Goal: Information Seeking & Learning: Learn about a topic

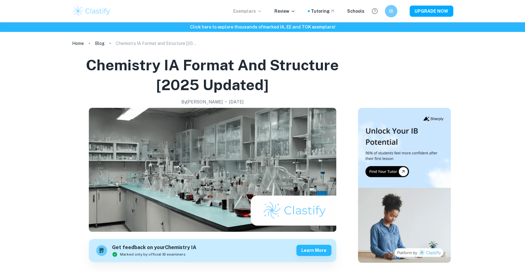
click at [260, 14] on p "Exemplars" at bounding box center [247, 11] width 29 height 7
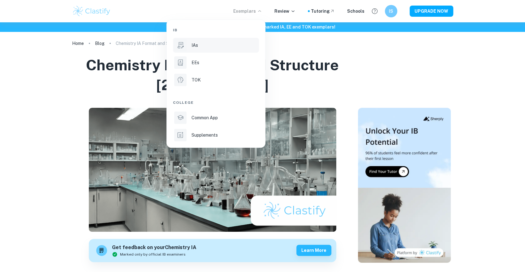
click at [208, 47] on div "IAs" at bounding box center [225, 45] width 66 height 7
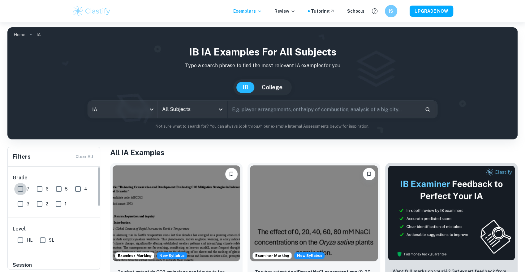
click at [20, 190] on input "7" at bounding box center [20, 189] width 12 height 12
checkbox input "true"
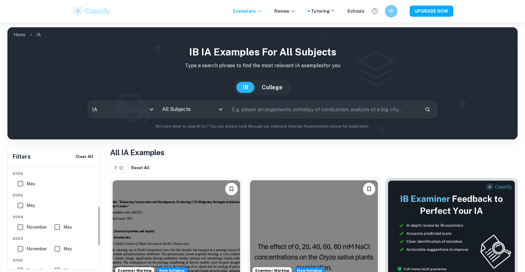
scroll to position [144, 0]
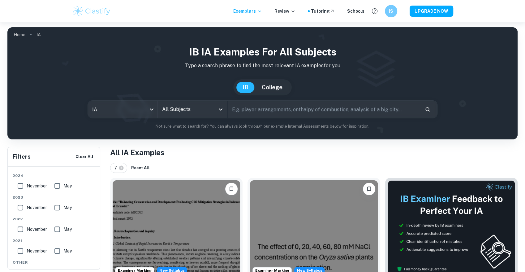
click at [160, 106] on div "All Subjects" at bounding box center [193, 109] width 70 height 17
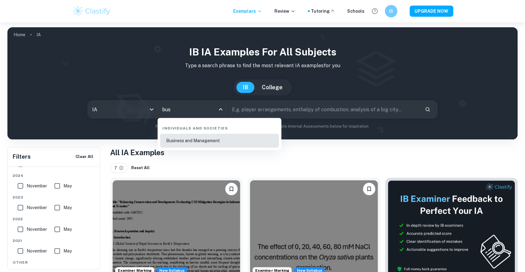
type input "Business and Management"
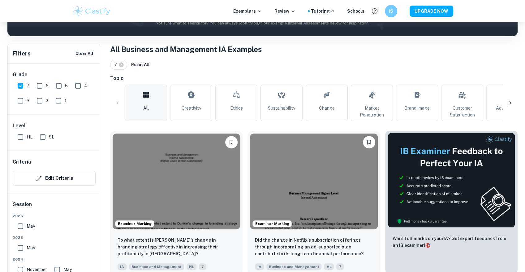
scroll to position [144, 0]
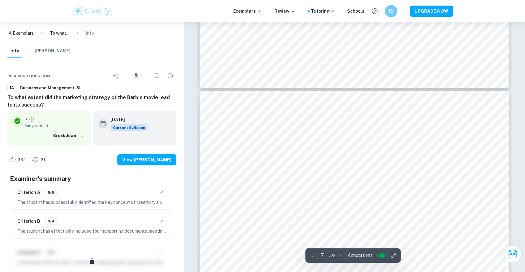
scroll to position [2497, 0]
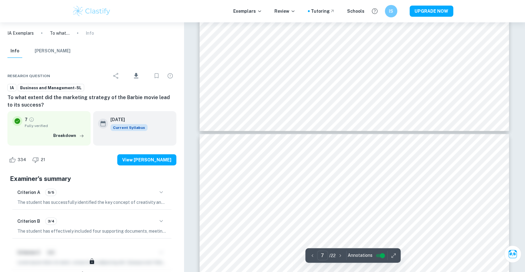
type input "8"
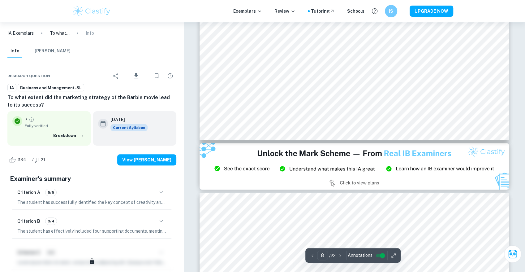
scroll to position [3219, 0]
